Goal: Information Seeking & Learning: Compare options

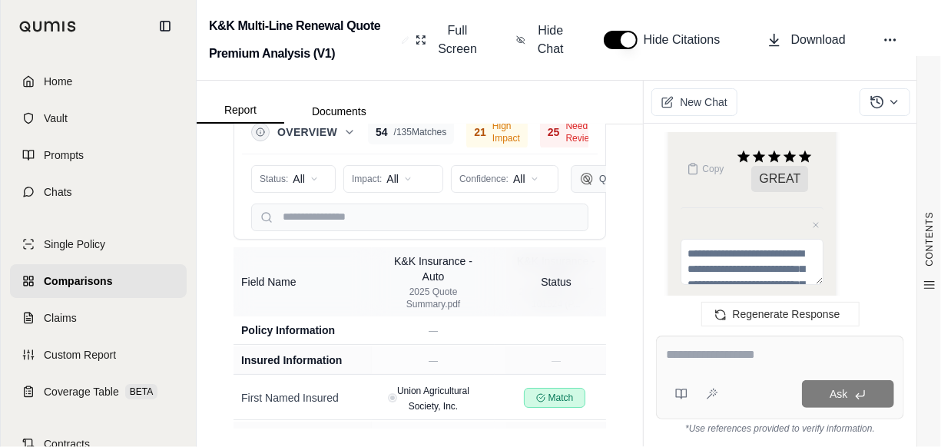
scroll to position [5043, 0]
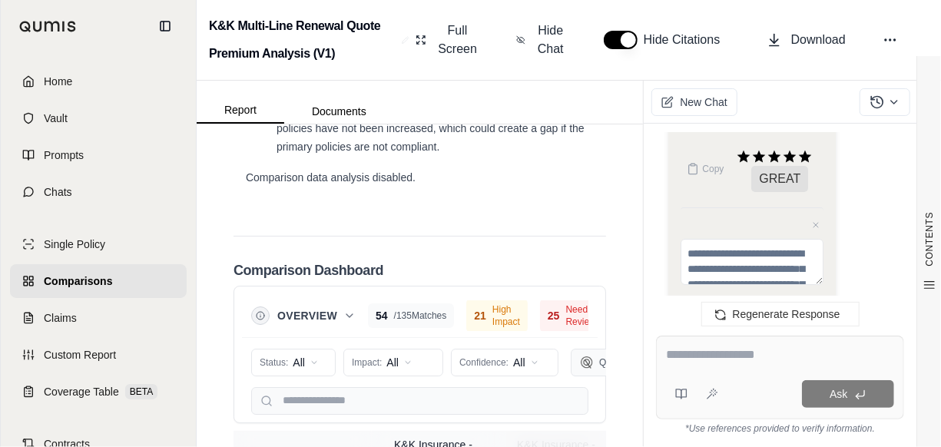
click at [690, 364] on div at bounding box center [780, 358] width 228 height 24
click at [697, 353] on textarea at bounding box center [780, 355] width 228 height 18
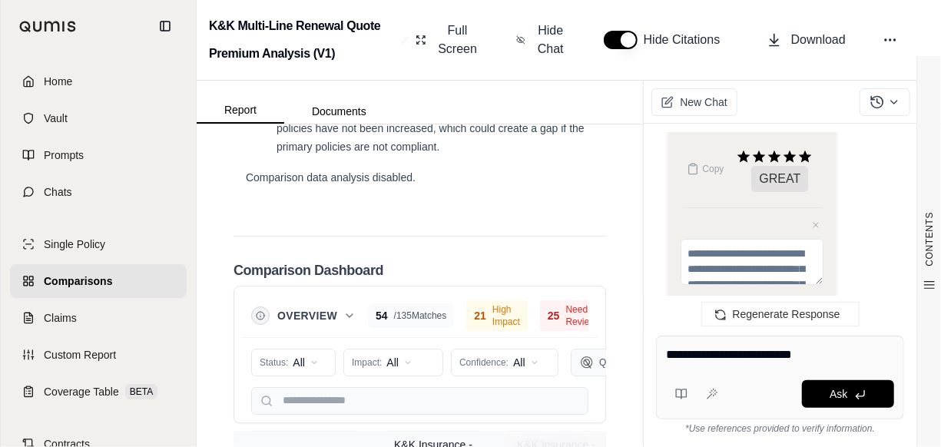
type textarea "**********"
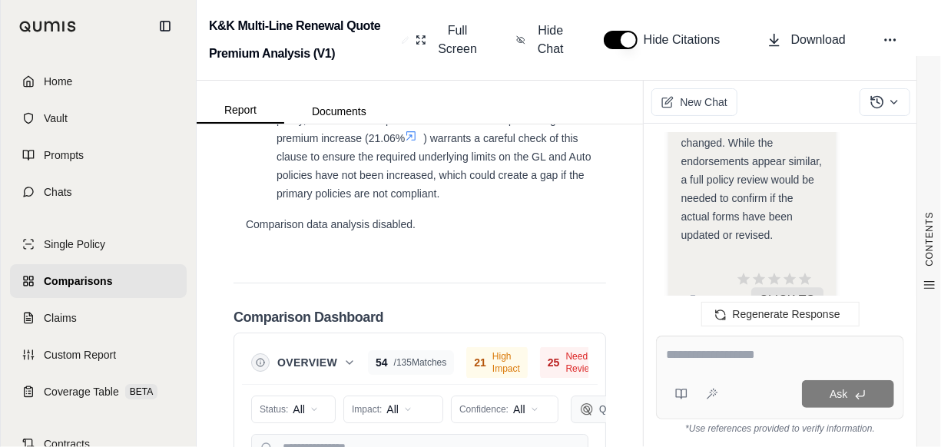
scroll to position [4981, 0]
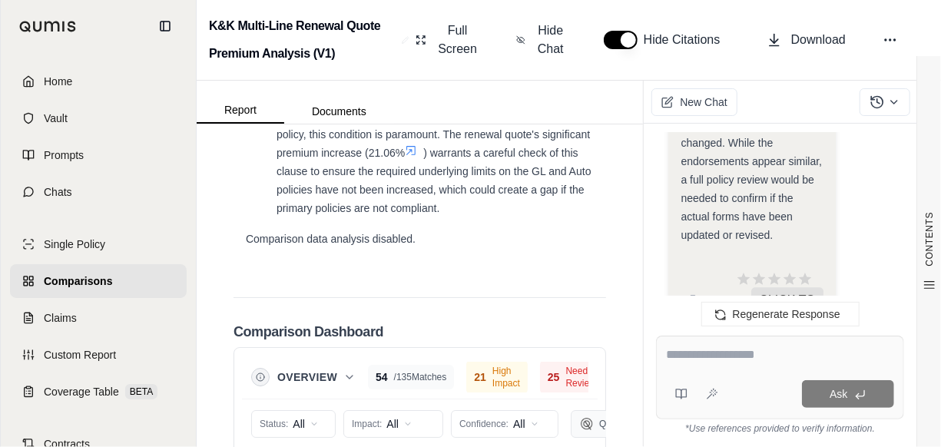
click at [669, 313] on div "Regenerate Response" at bounding box center [780, 314] width 273 height 37
click at [776, 309] on span "Regenerate Response" at bounding box center [787, 314] width 108 height 12
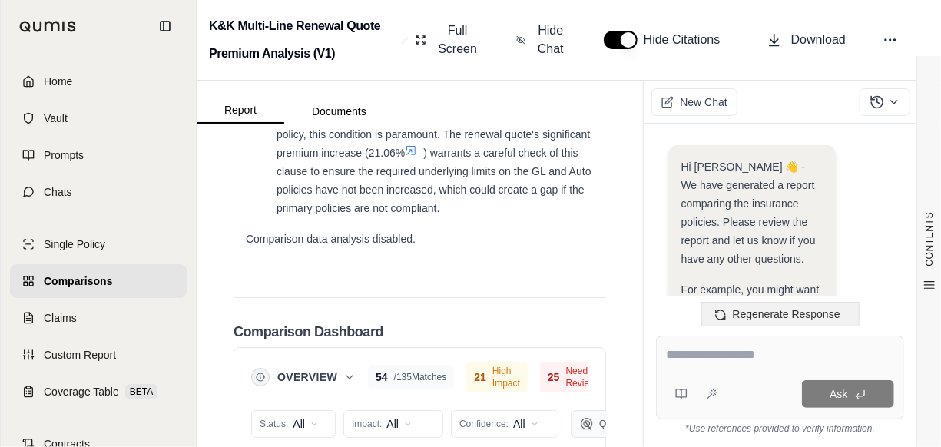
scroll to position [4579, 0]
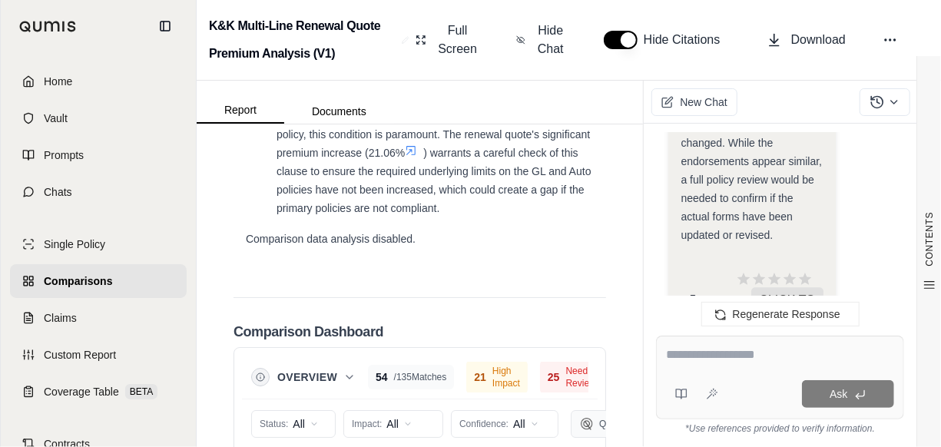
click at [704, 294] on span "Copy" at bounding box center [713, 300] width 22 height 12
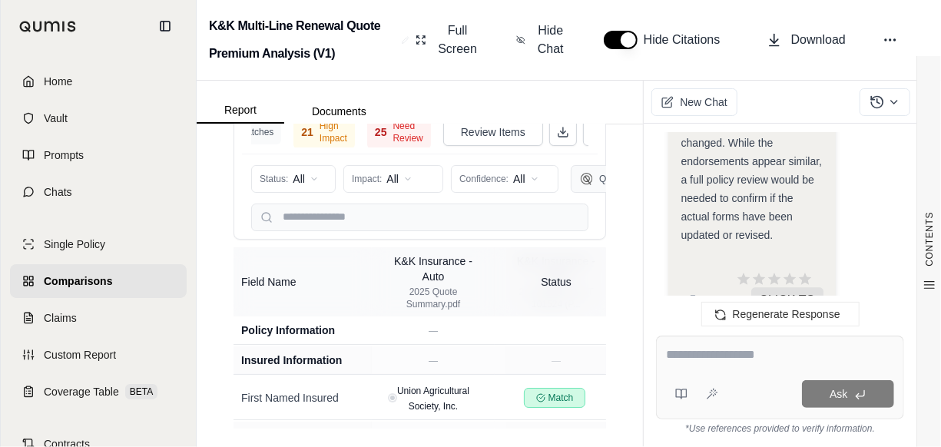
scroll to position [0, 200]
click at [345, 149] on div "25 Need Review" at bounding box center [377, 132] width 64 height 34
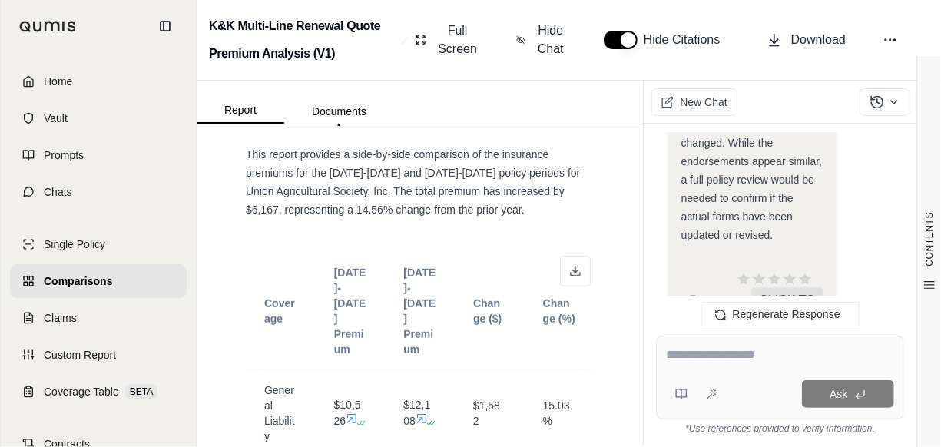
scroll to position [539, 0]
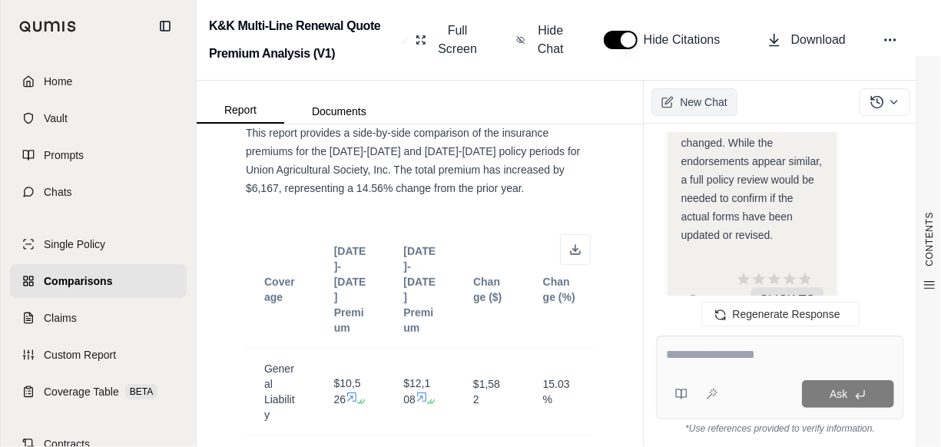
click at [701, 101] on span "New Chat" at bounding box center [703, 101] width 47 height 15
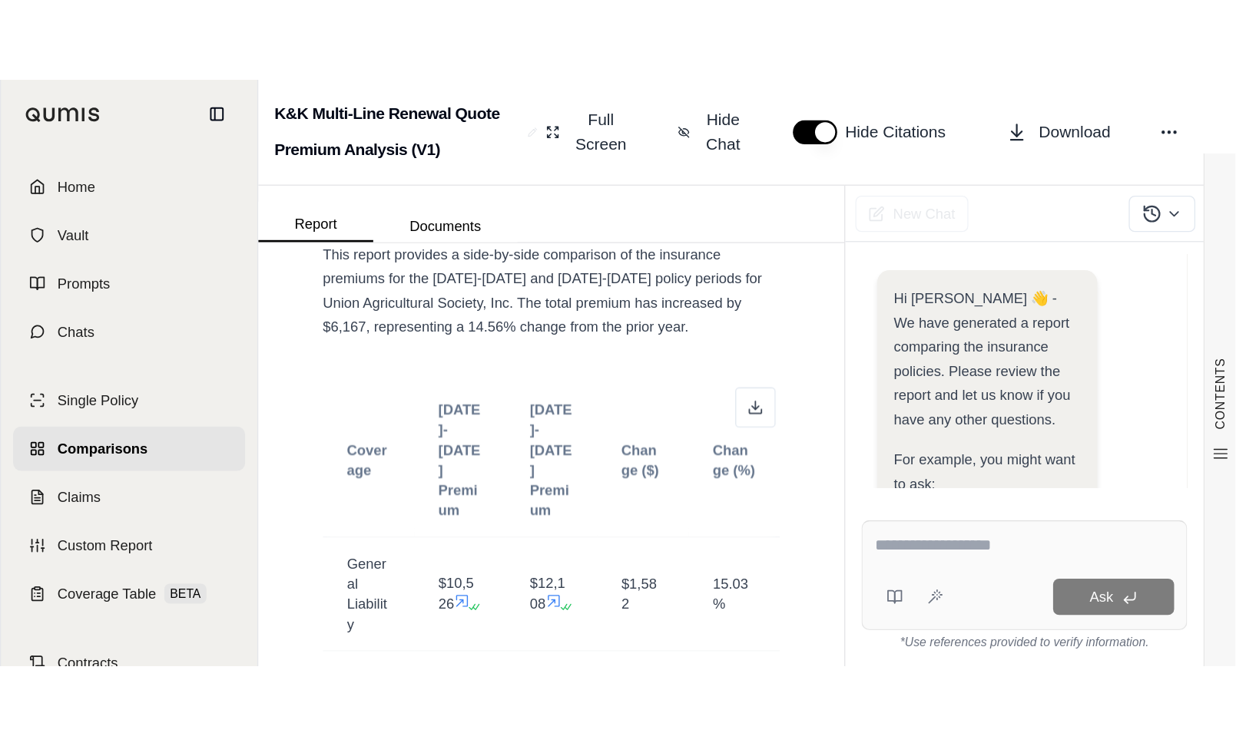
scroll to position [398, 0]
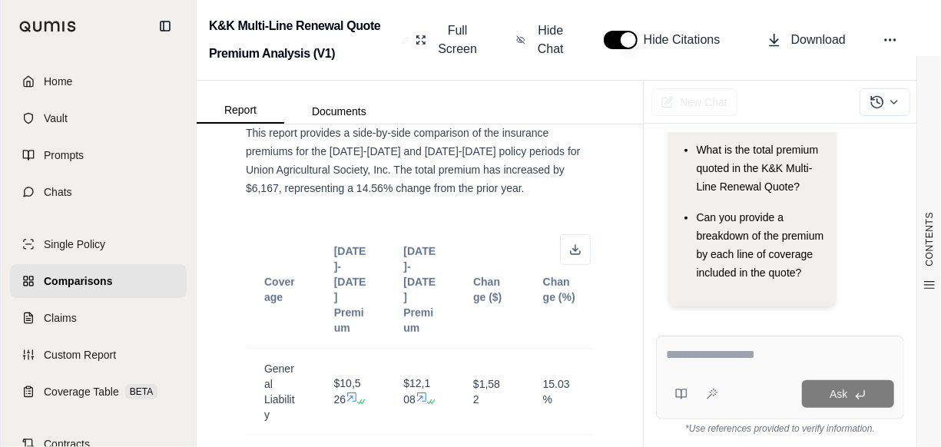
click at [124, 281] on link "Comparisons" at bounding box center [98, 281] width 177 height 34
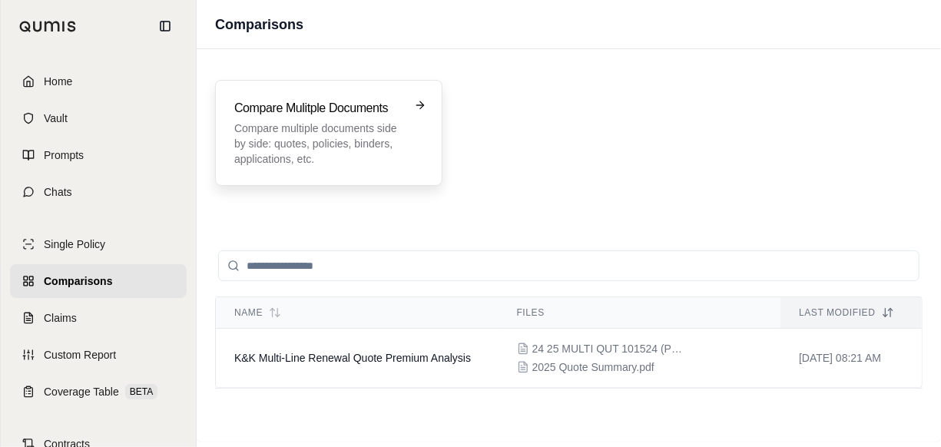
click at [333, 132] on p "Compare multiple documents side by side: quotes, policies, binders, application…" at bounding box center [317, 144] width 167 height 46
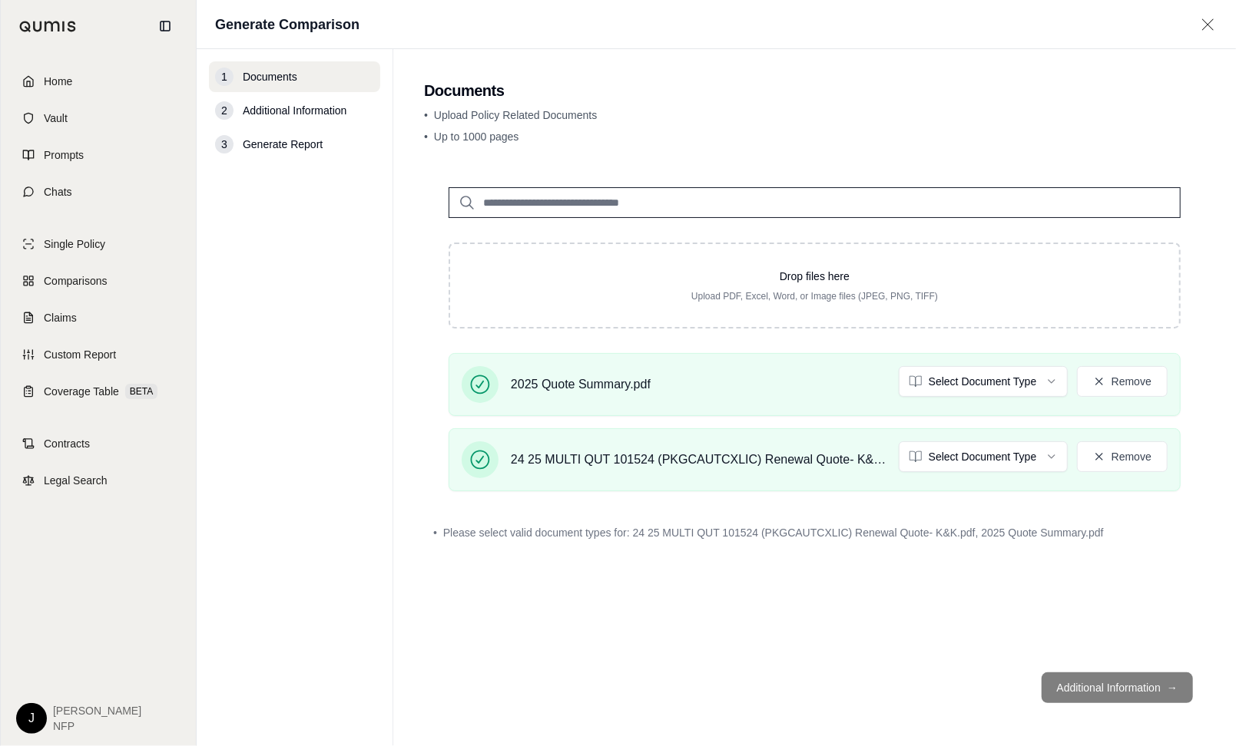
click at [940, 446] on footer "Additional Information →" at bounding box center [814, 687] width 781 height 55
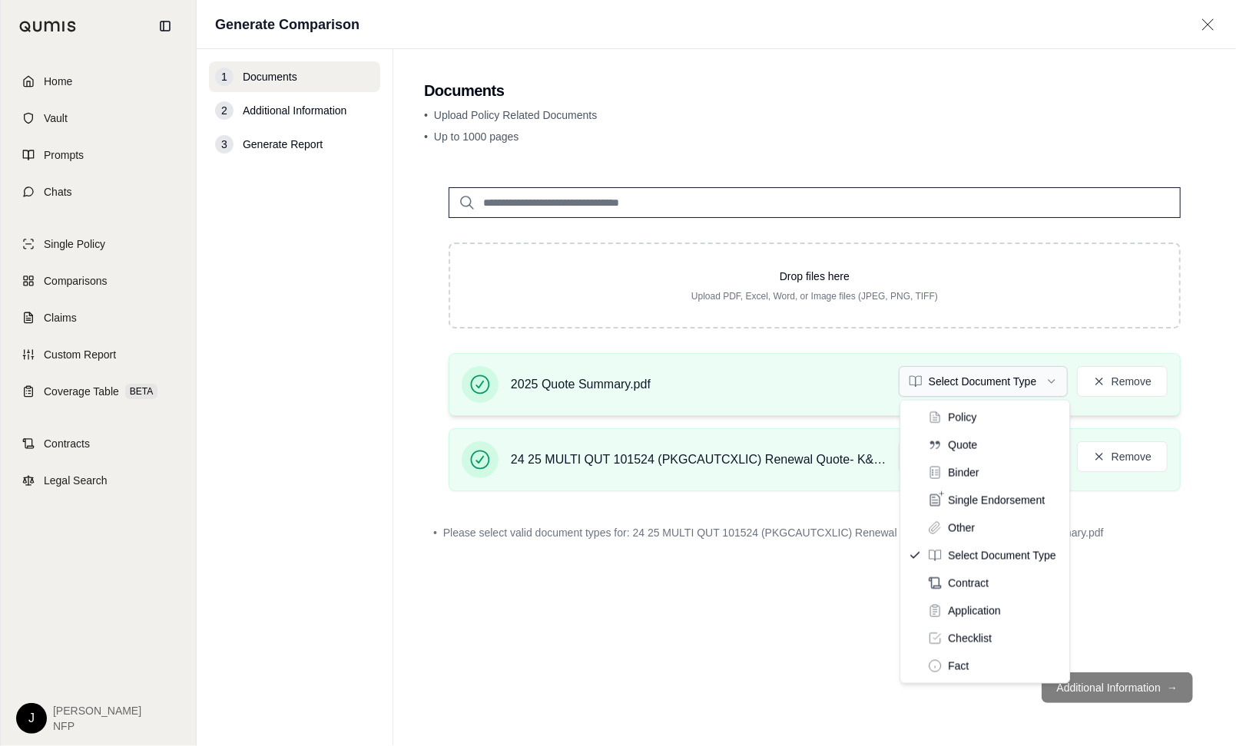
click at [940, 375] on html "Home Vault Prompts Chats Single Policy Comparisons Claims Custom Report Coverag…" at bounding box center [618, 373] width 1236 height 746
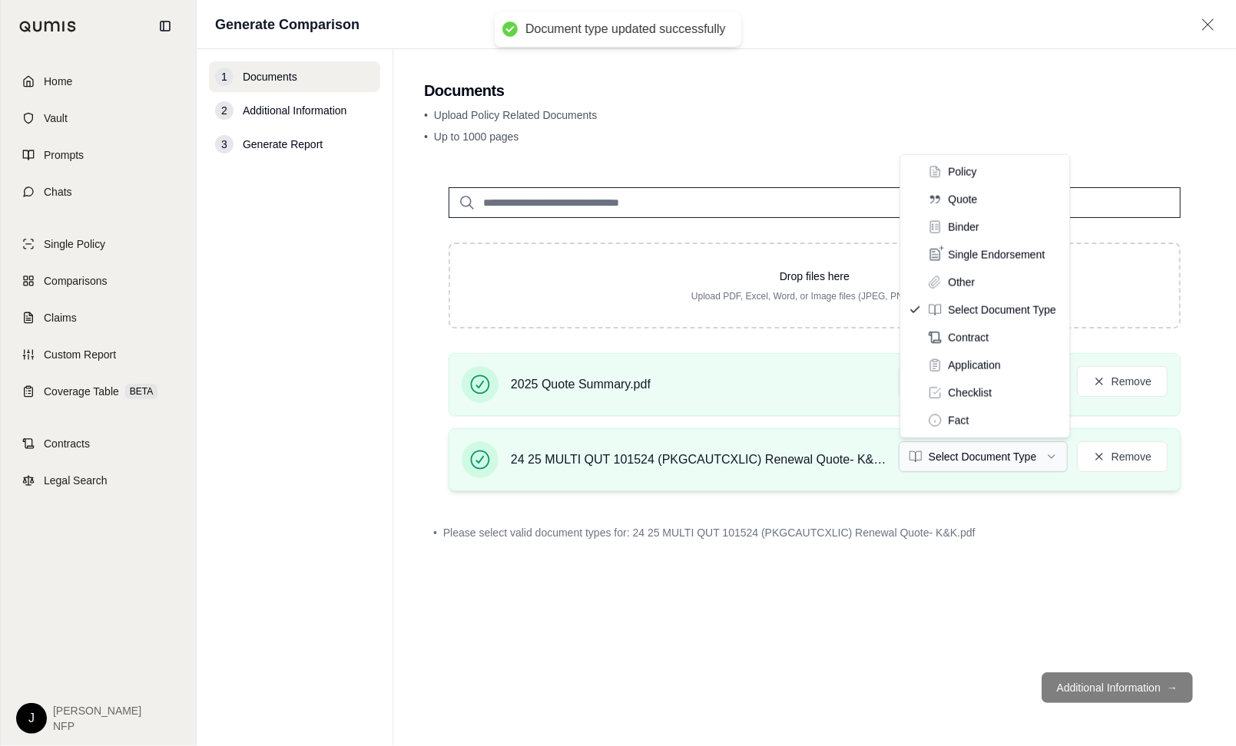
click at [940, 446] on html "Document type updated successfully Home Vault Prompts Chats Single Policy Compa…" at bounding box center [618, 373] width 1236 height 746
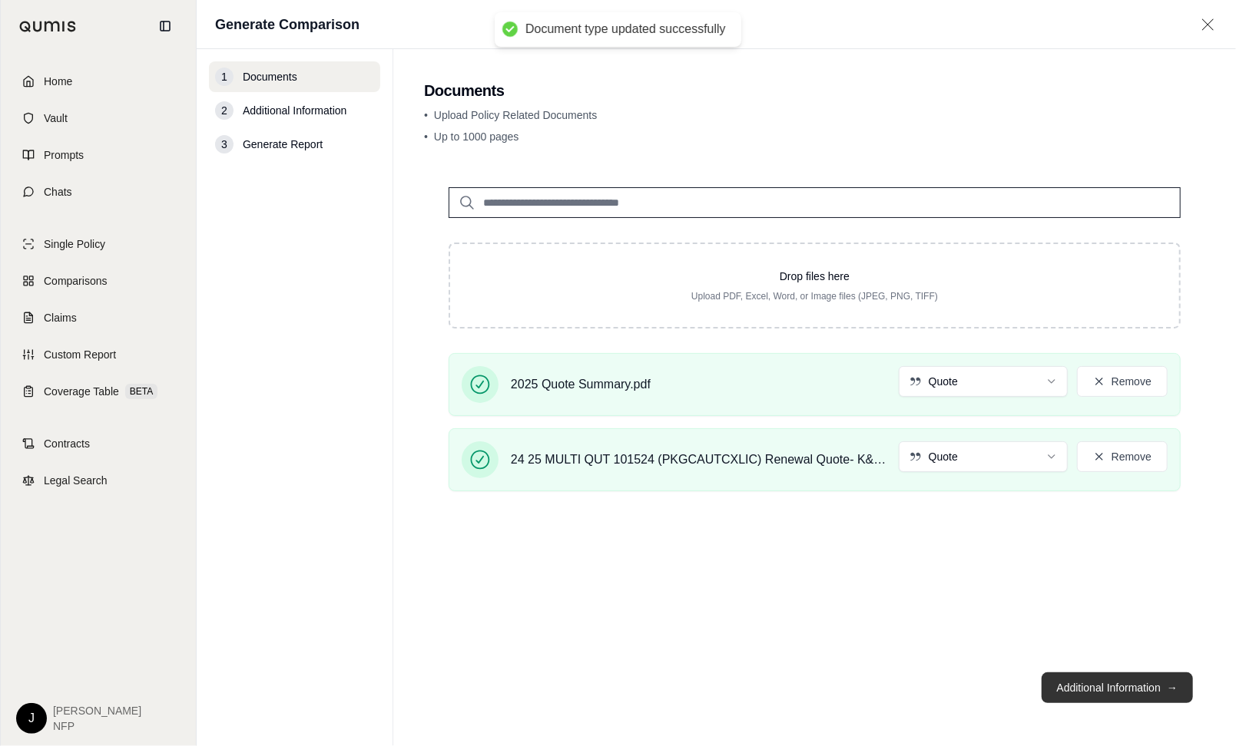
click at [940, 446] on button "Additional Information →" at bounding box center [1116, 688] width 151 height 31
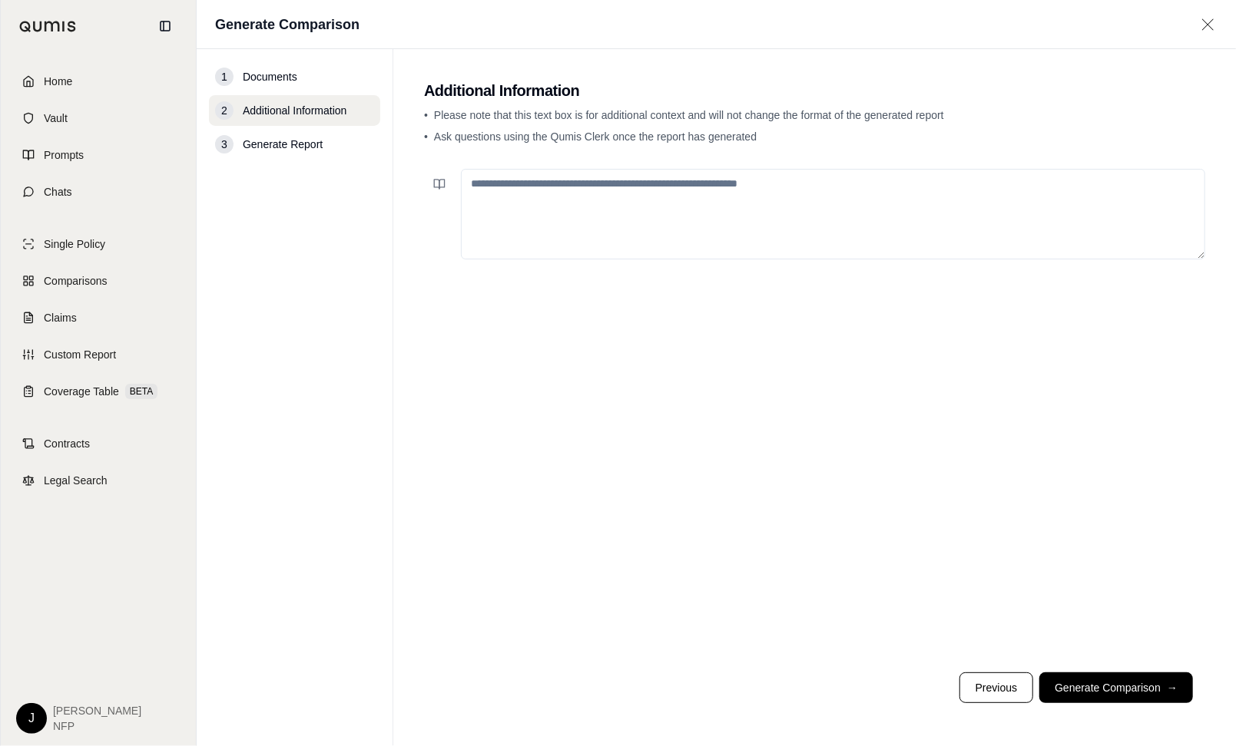
click at [920, 194] on textarea at bounding box center [833, 214] width 744 height 91
type textarea "**********"
click at [940, 446] on button "Generate Comparison →" at bounding box center [1116, 688] width 154 height 31
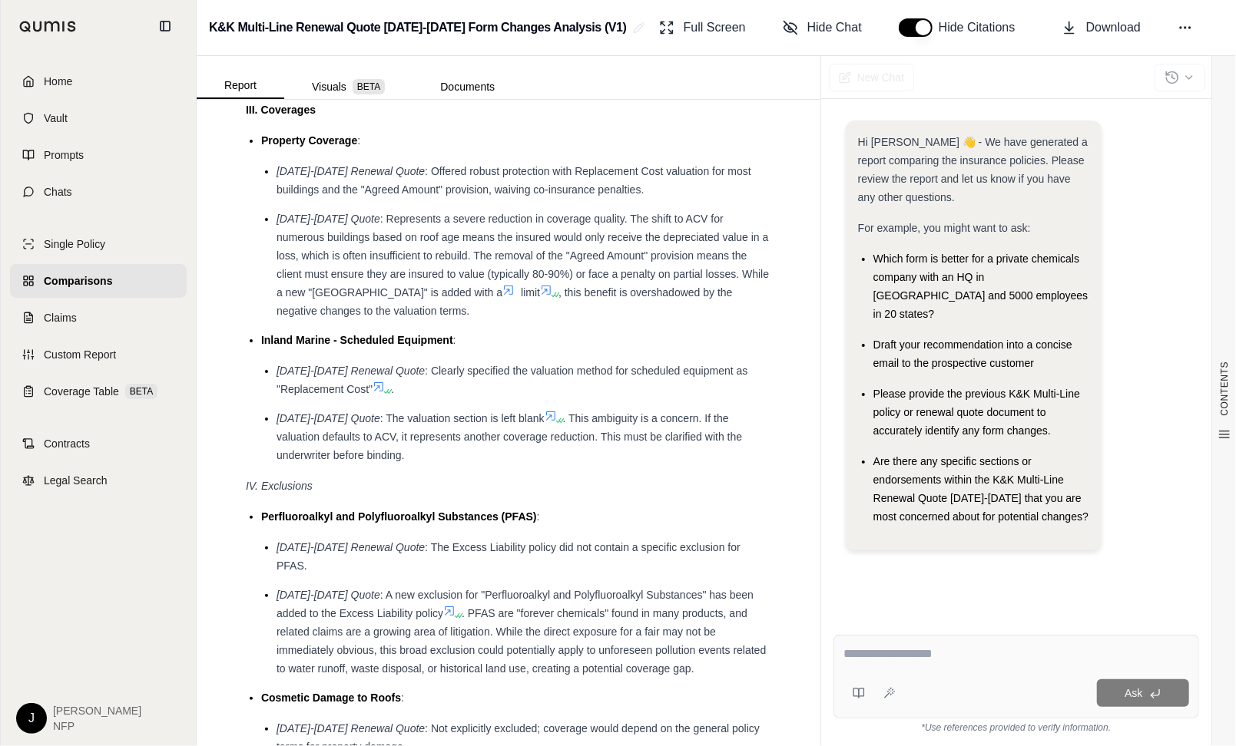
scroll to position [2846, 0]
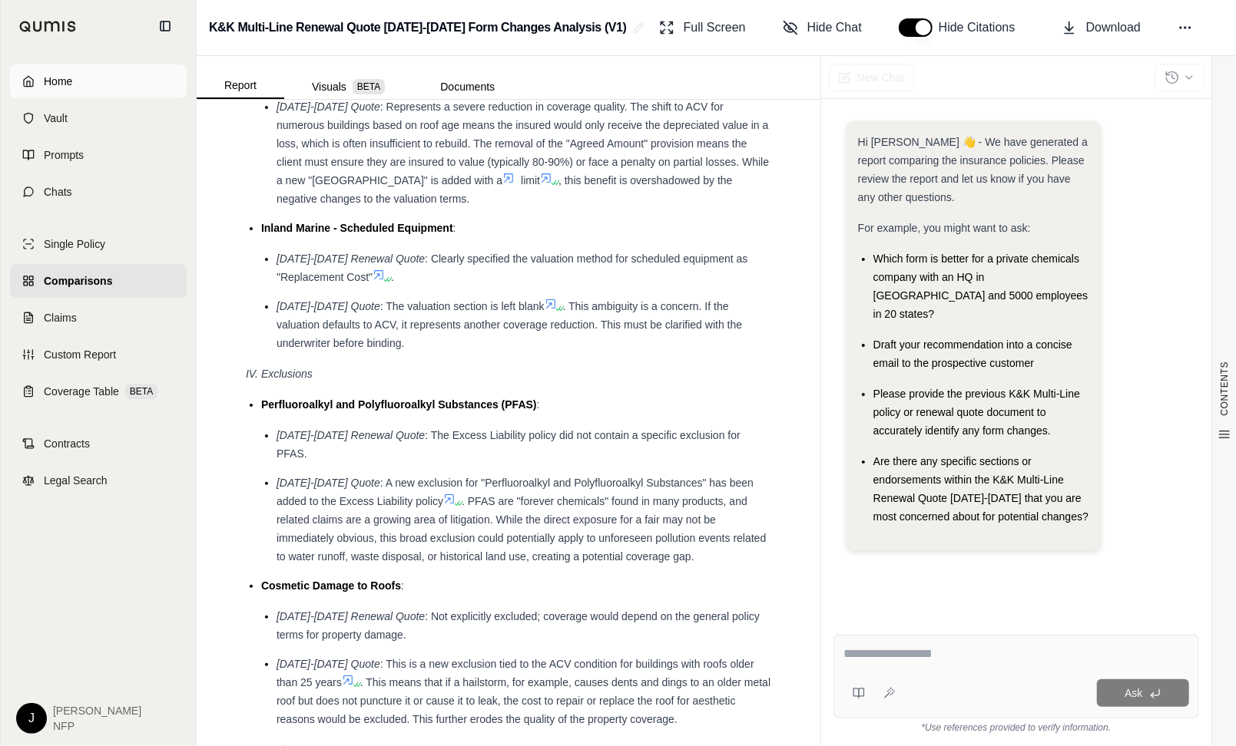
click at [68, 78] on span "Home" at bounding box center [58, 81] width 28 height 15
